Goal: Information Seeking & Learning: Learn about a topic

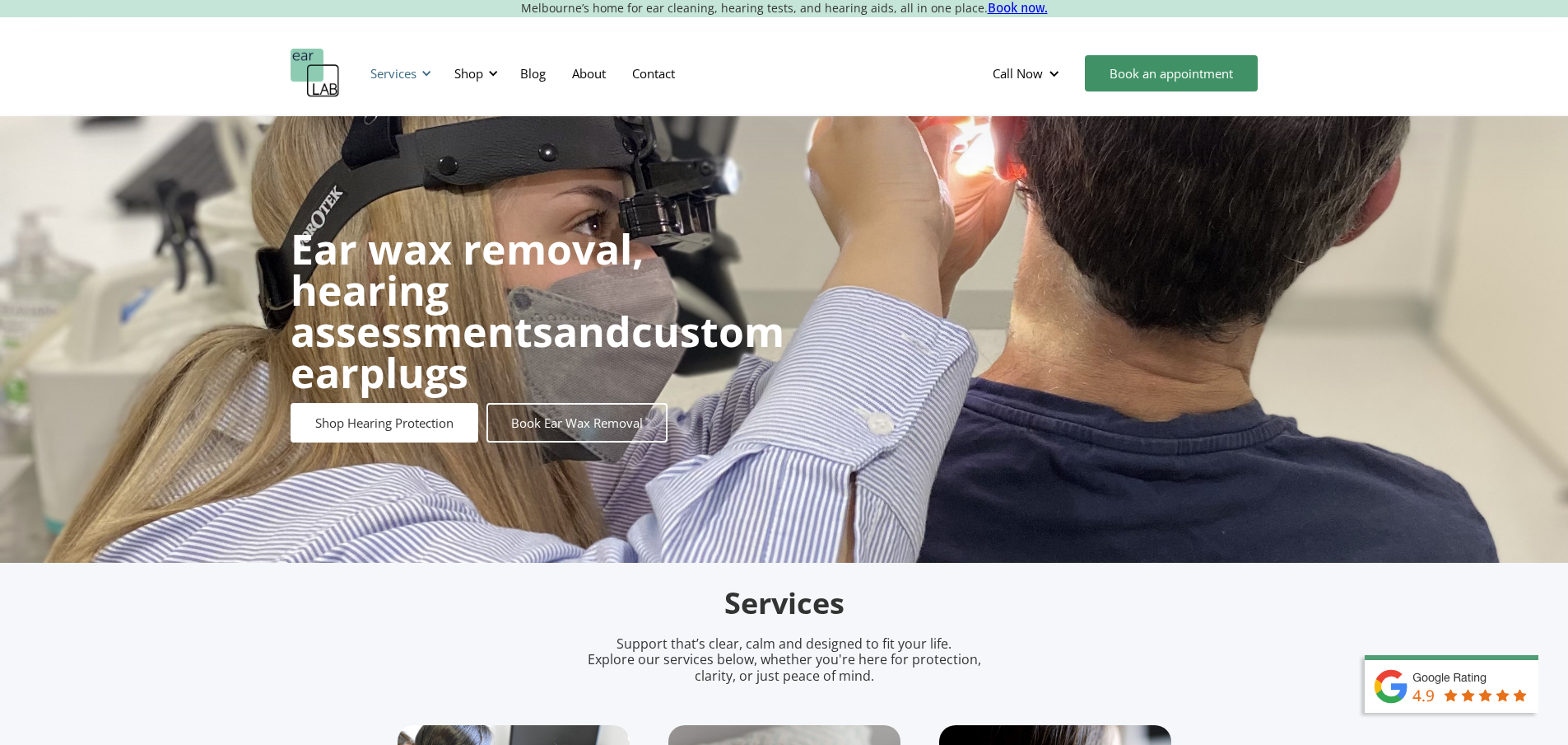
click at [402, 72] on div "Services" at bounding box center [393, 73] width 46 height 17
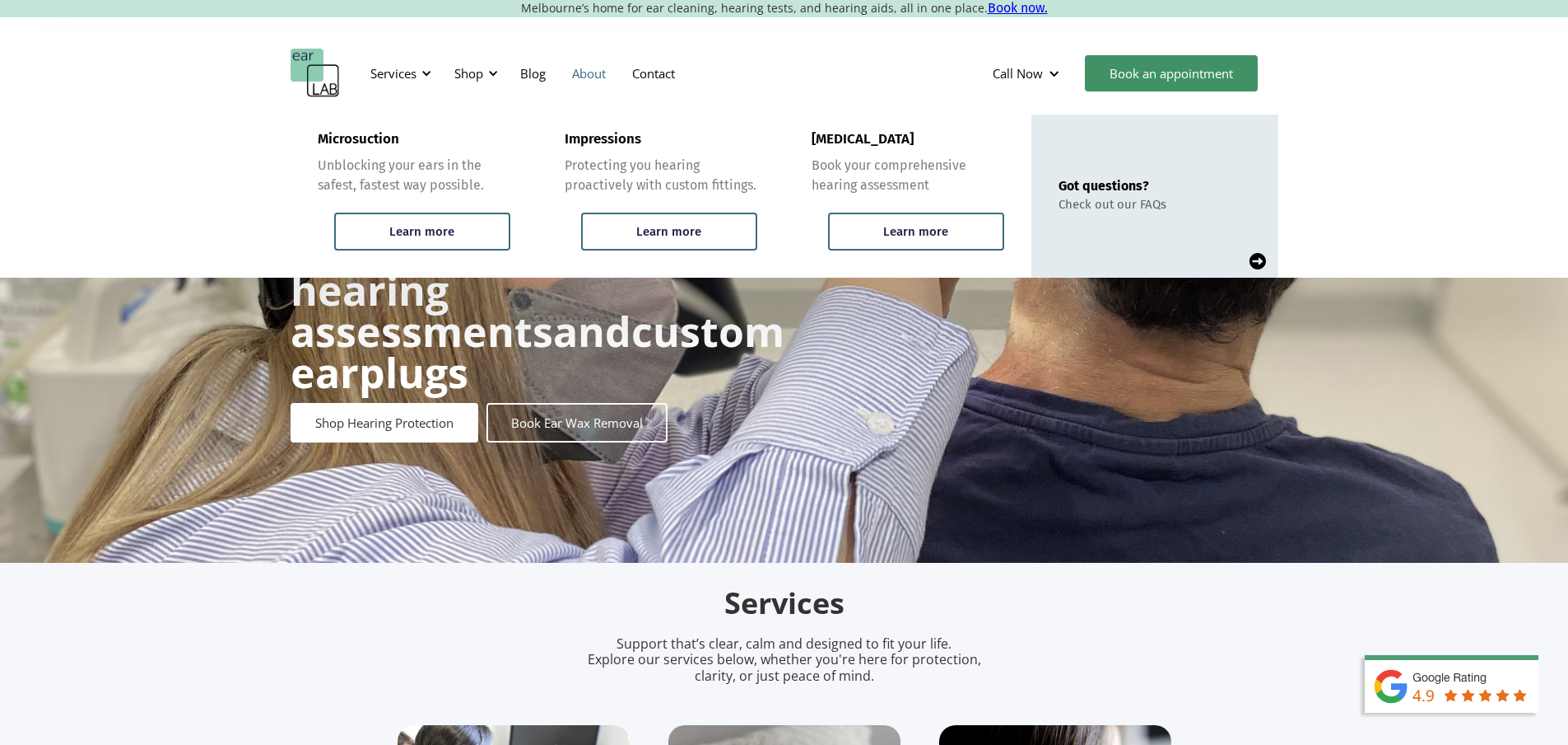
click at [576, 78] on link "About" at bounding box center [588, 74] width 60 height 48
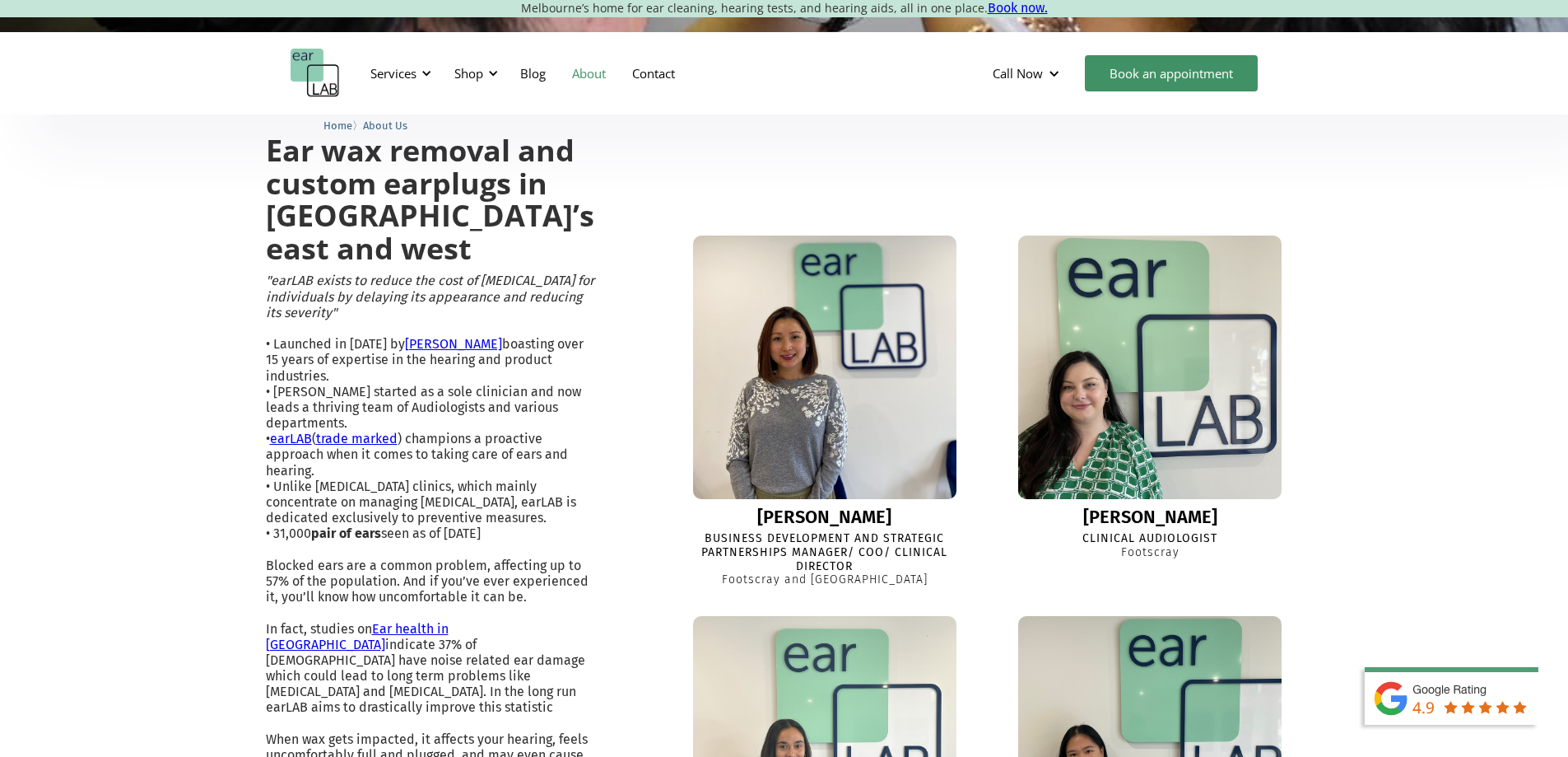
scroll to position [83, 0]
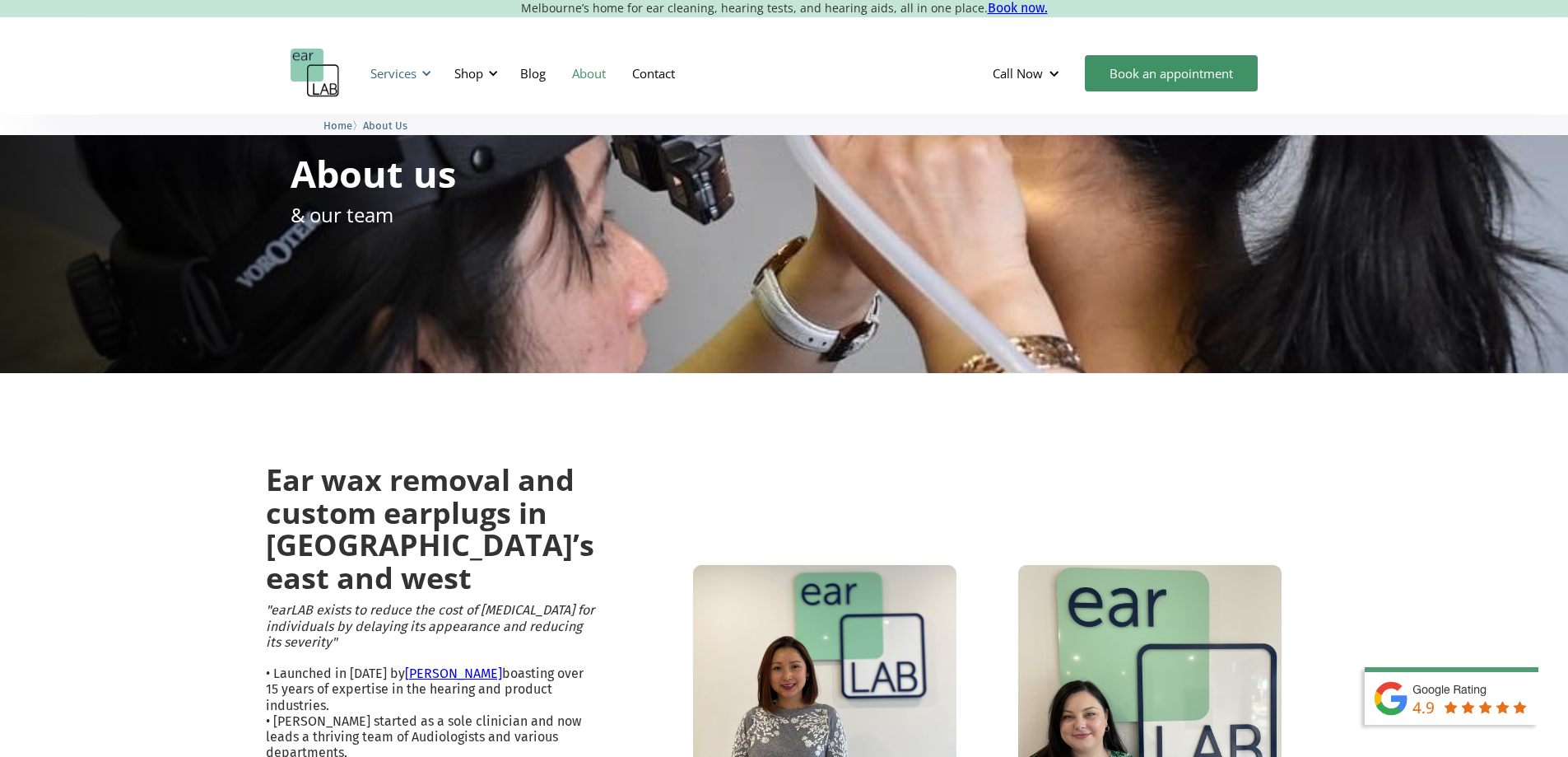
click at [393, 73] on div "Services" at bounding box center [393, 73] width 46 height 17
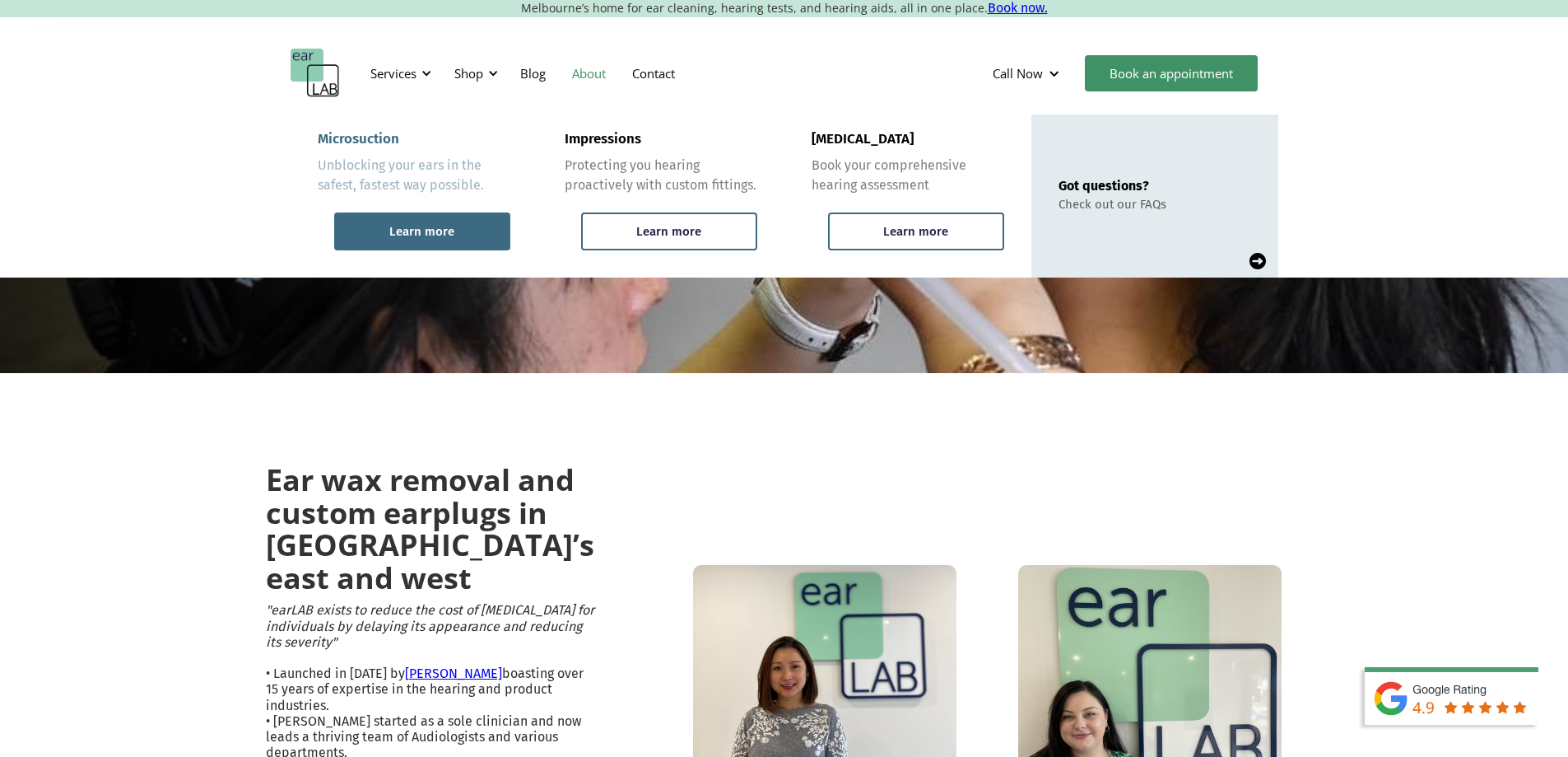
click at [404, 237] on div "Learn more" at bounding box center [421, 231] width 65 height 15
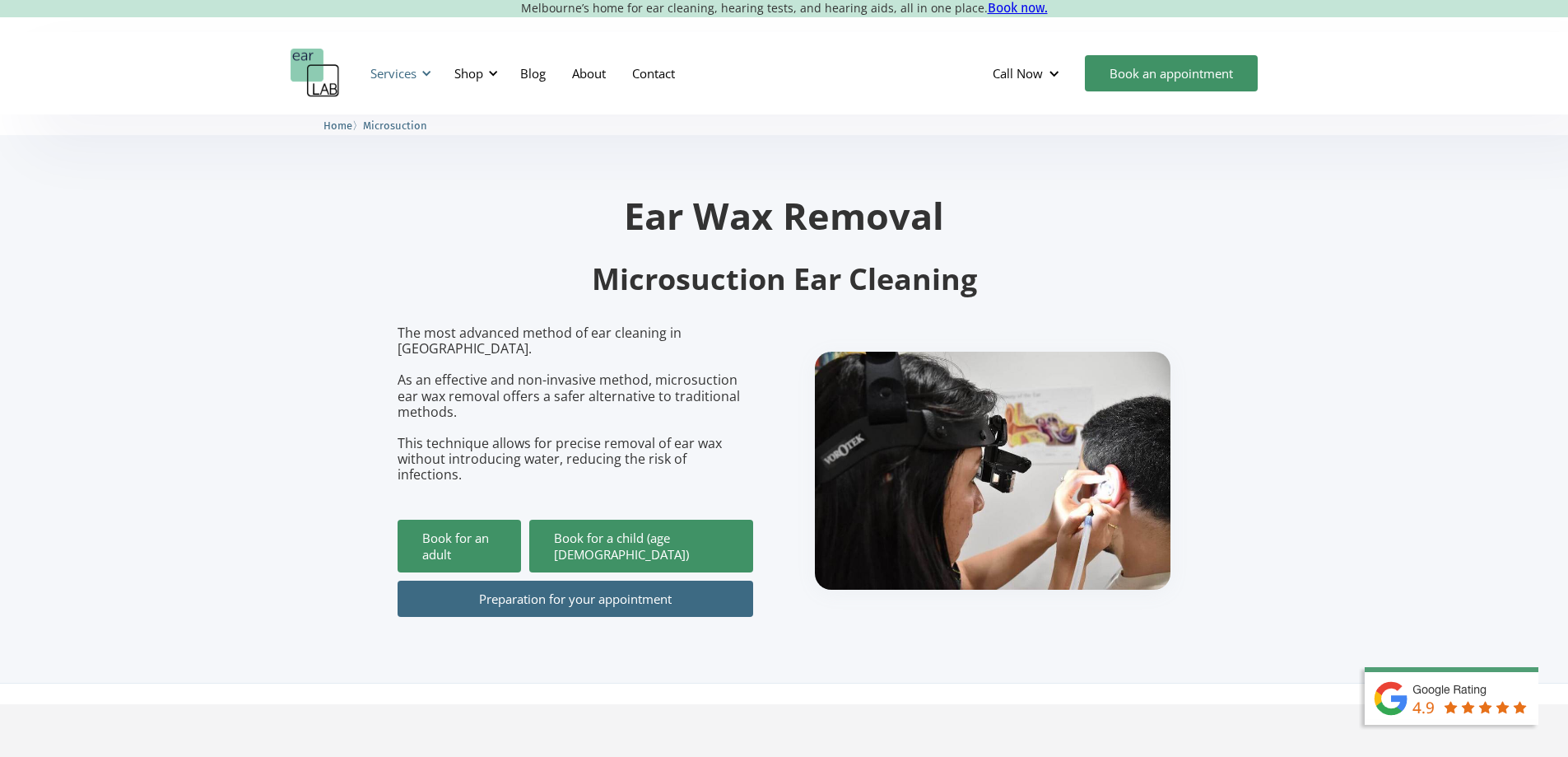
click at [397, 74] on div "Services" at bounding box center [393, 73] width 46 height 17
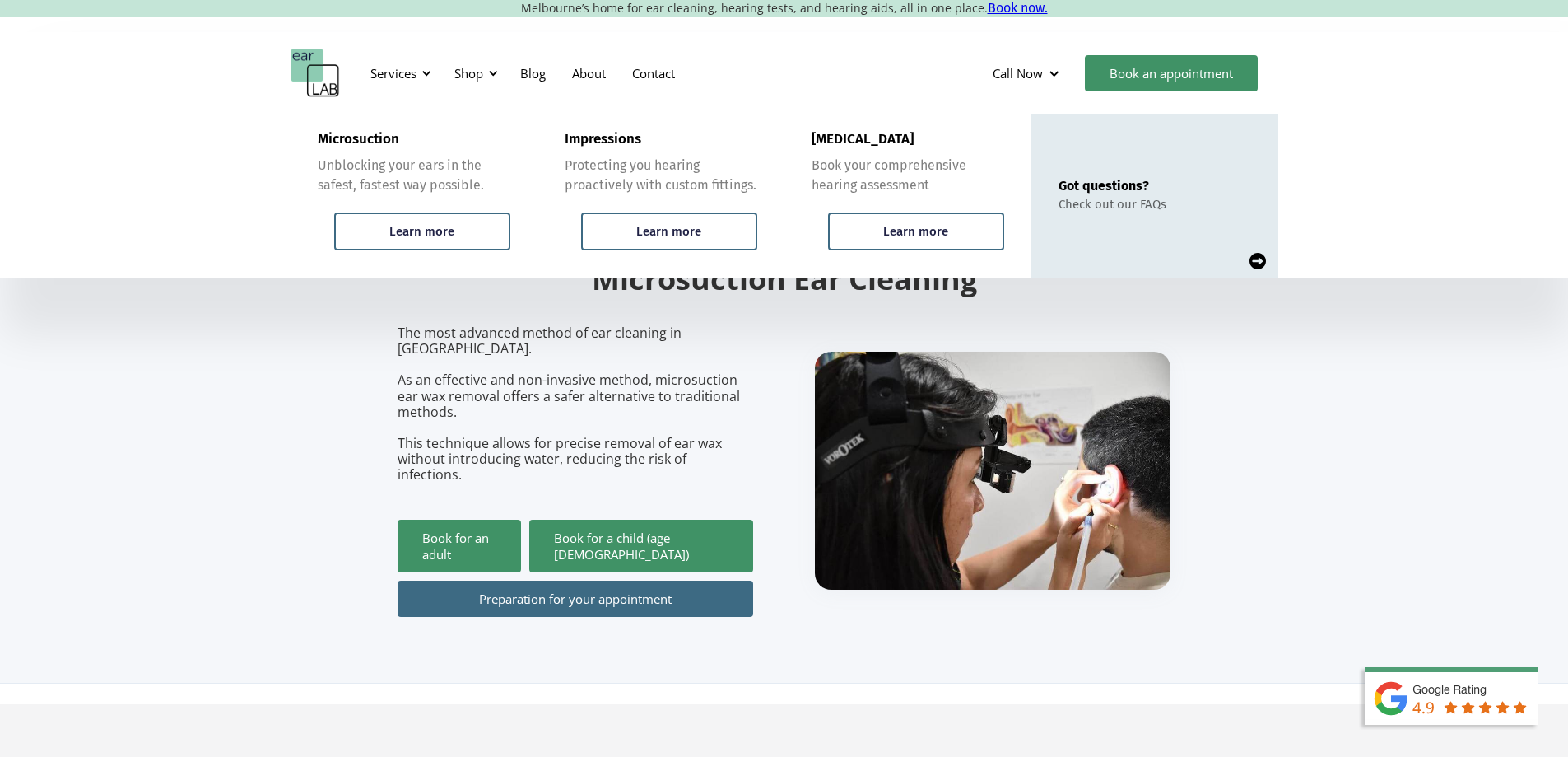
click at [333, 334] on section "Ear Wax Removal Microsuction Ear Cleaning The most advanced method of ear clean…" at bounding box center [784, 398] width 1568 height 569
